Goal: Navigation & Orientation: Find specific page/section

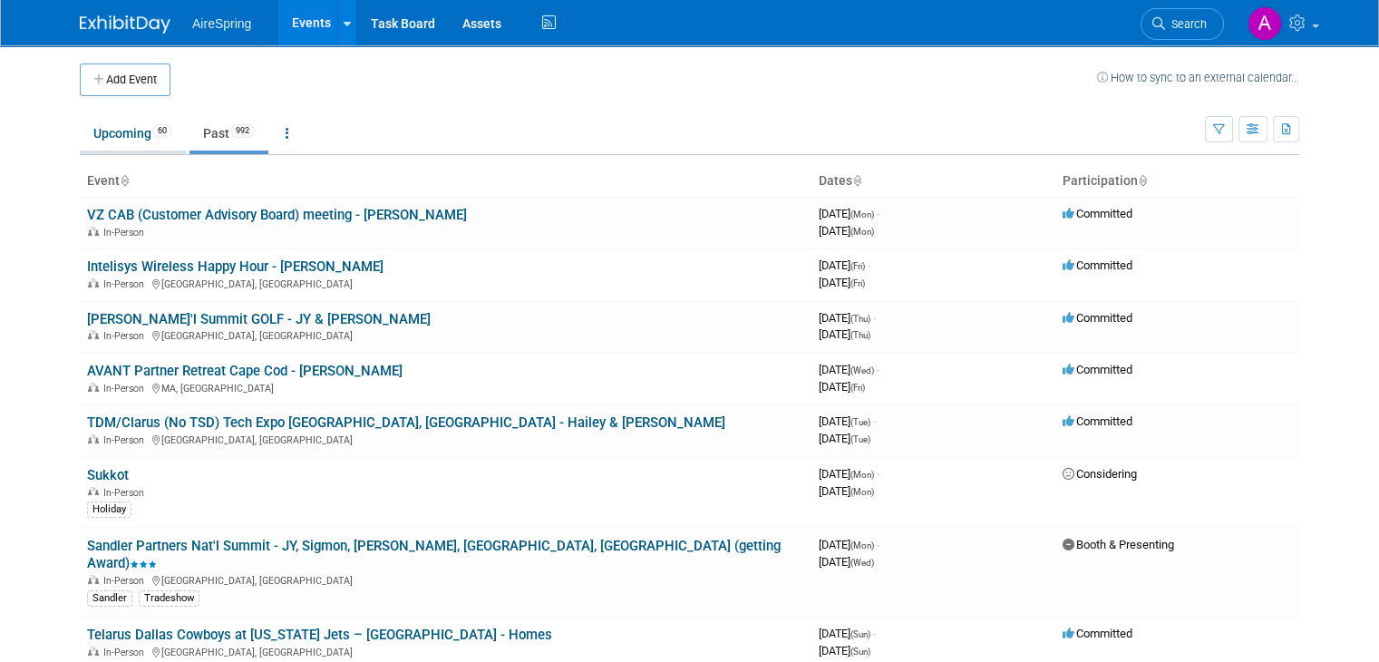
click at [120, 131] on link "Upcoming 60" at bounding box center [133, 133] width 106 height 34
